Goal: Transaction & Acquisition: Purchase product/service

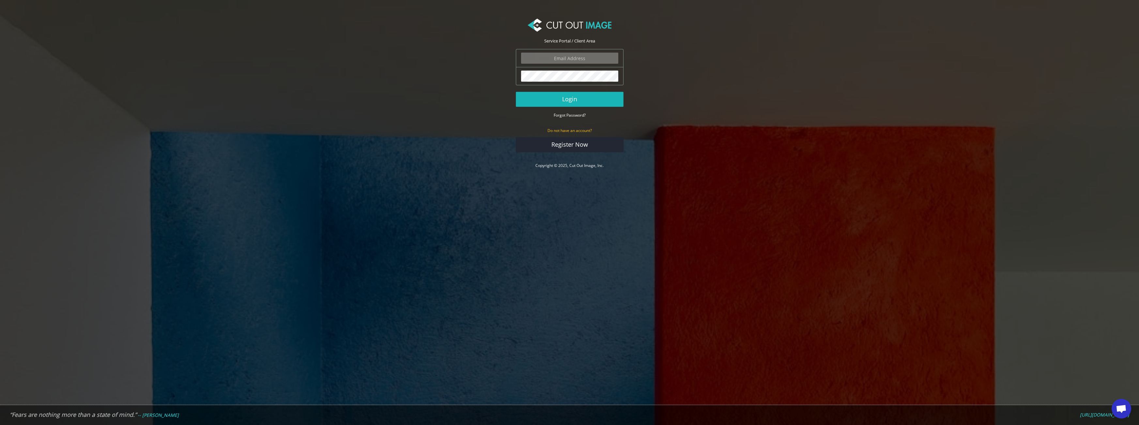
type input "ektor.tsolodimos@gmail.com"
click at [588, 101] on button "Login" at bounding box center [570, 99] width 108 height 15
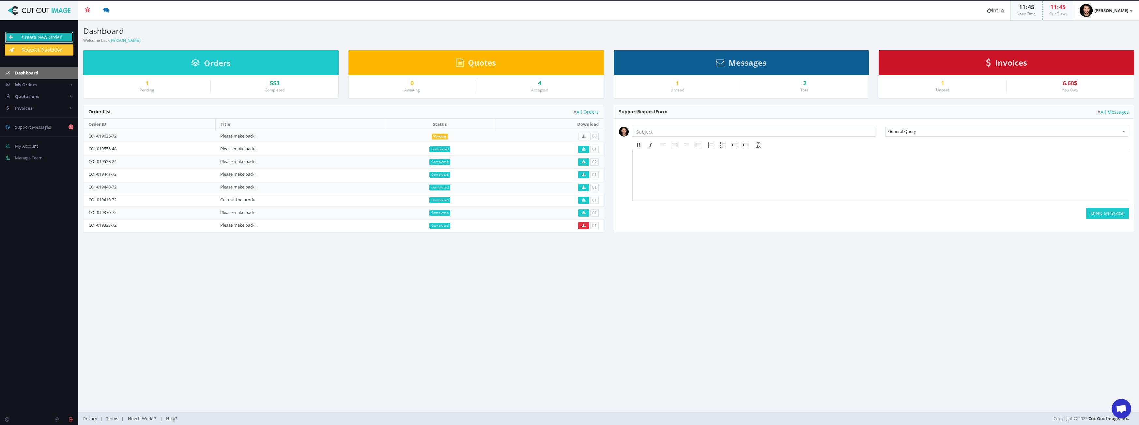
click at [36, 35] on link "Create New Order" at bounding box center [39, 37] width 69 height 11
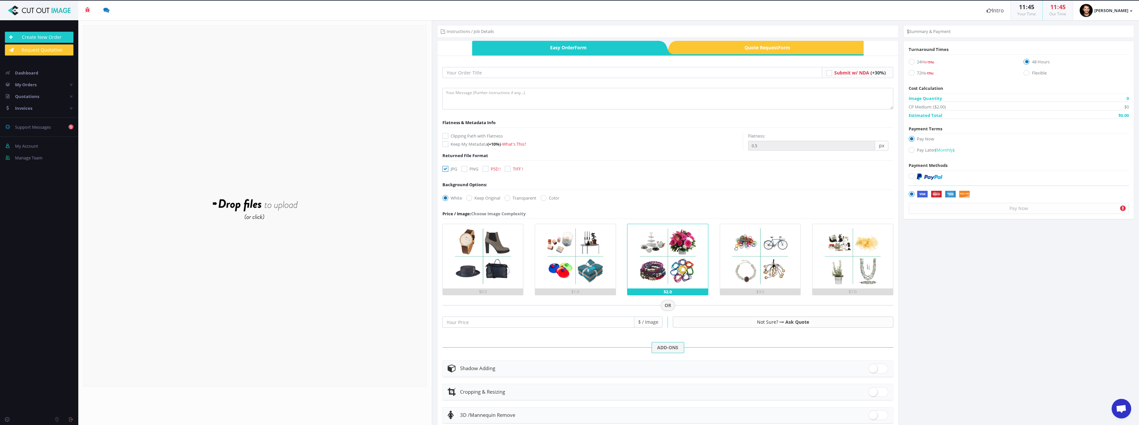
click at [303, 152] on form "Drop files here to upload" at bounding box center [255, 205] width 344 height 361
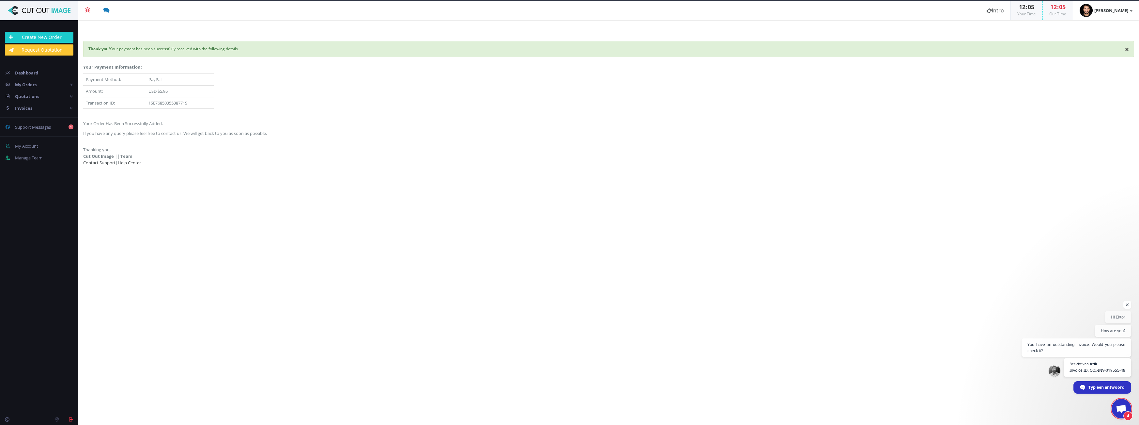
click at [1114, 402] on span "4" at bounding box center [1122, 408] width 20 height 20
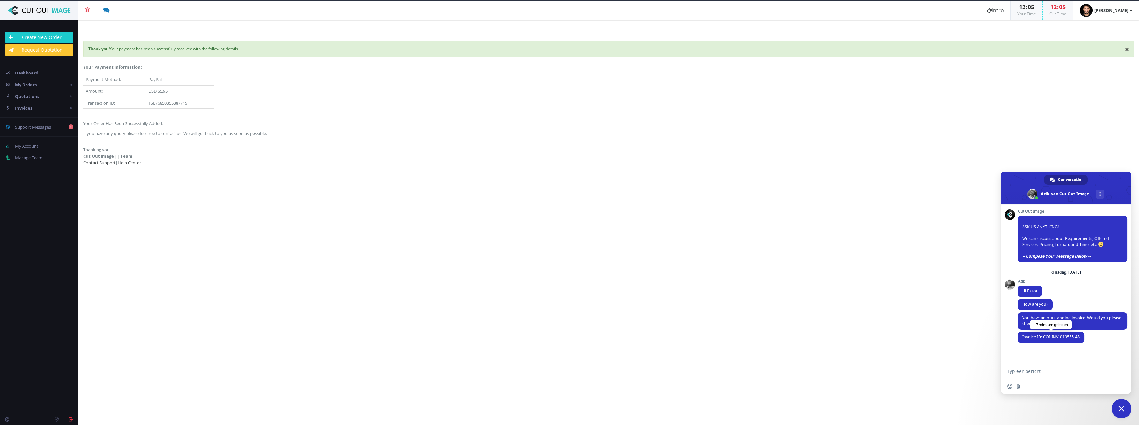
click at [1060, 339] on span "Invoice ID: COI-INV-019555-48" at bounding box center [1050, 337] width 57 height 6
click at [1065, 339] on span "Invoice ID: COI-INV-019555-48" at bounding box center [1050, 337] width 57 height 6
click at [41, 106] on link "Invoices" at bounding box center [39, 108] width 78 height 12
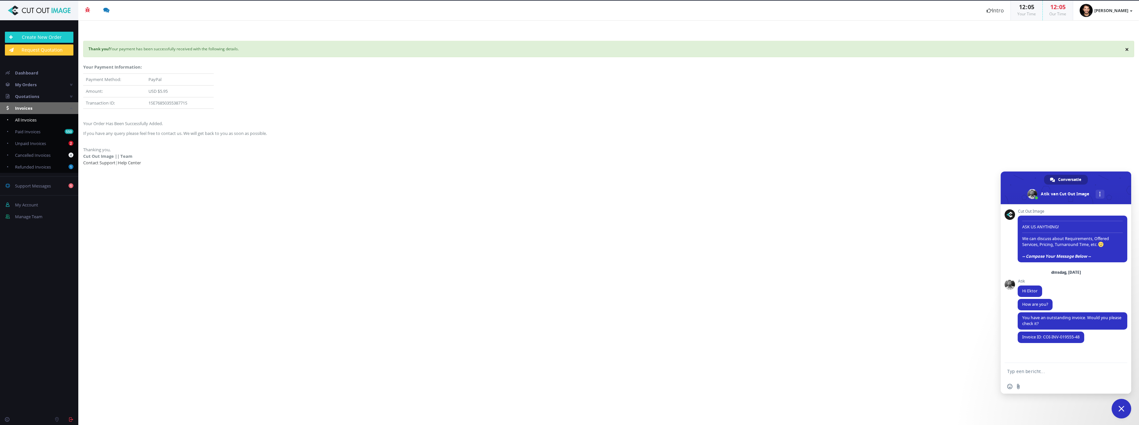
click at [22, 120] on span "All Invoices" at bounding box center [26, 120] width 22 height 6
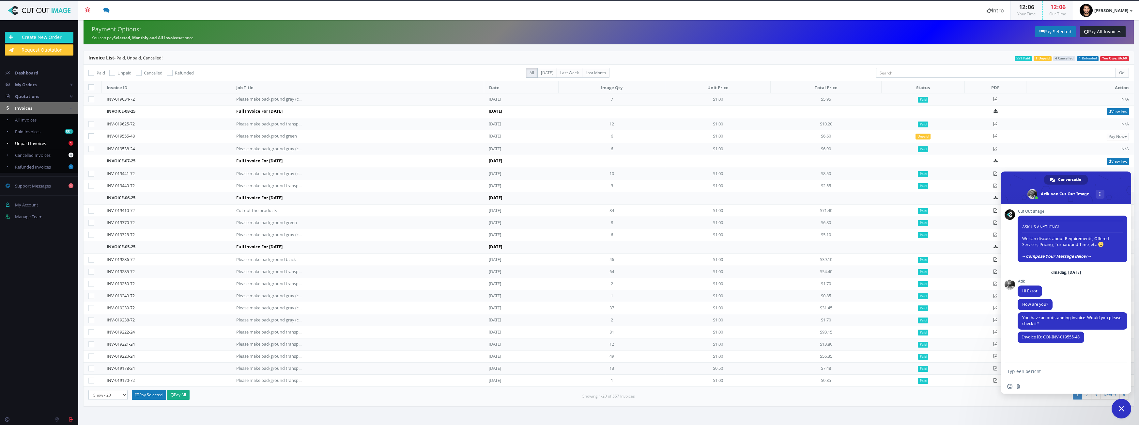
click at [42, 141] on span "Unpaid Invoices" at bounding box center [30, 143] width 31 height 6
checkbox input "true"
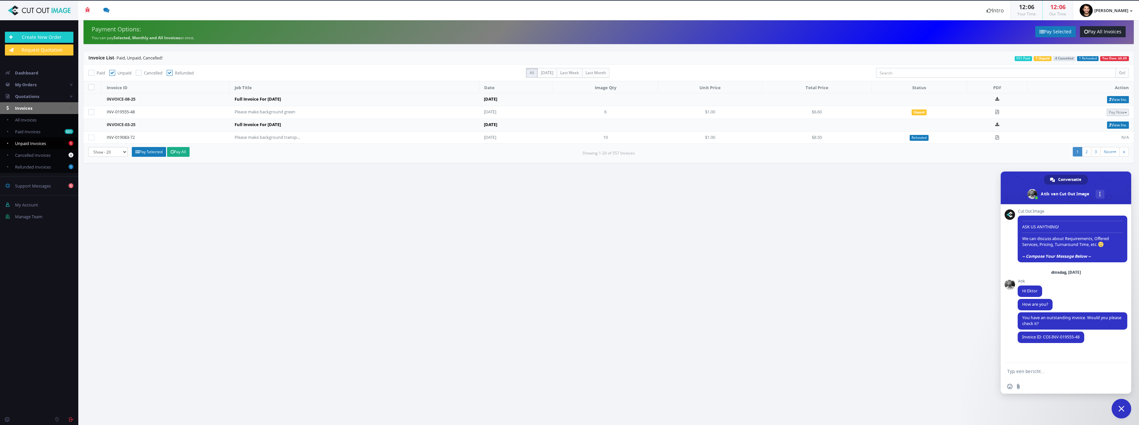
click at [1114, 112] on button "Pay Now" at bounding box center [1118, 112] width 22 height 7
click at [1108, 126] on link "PayPal" at bounding box center [1103, 123] width 52 height 10
